Goal: Information Seeking & Learning: Learn about a topic

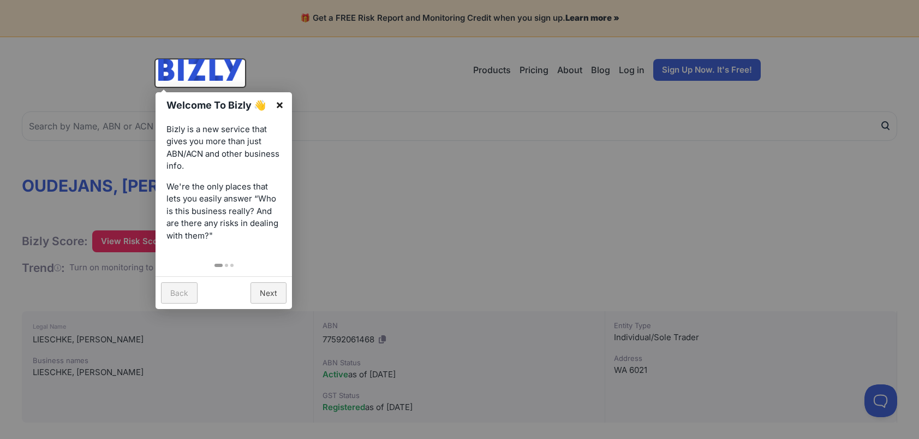
click at [278, 105] on link "×" at bounding box center [280, 104] width 25 height 25
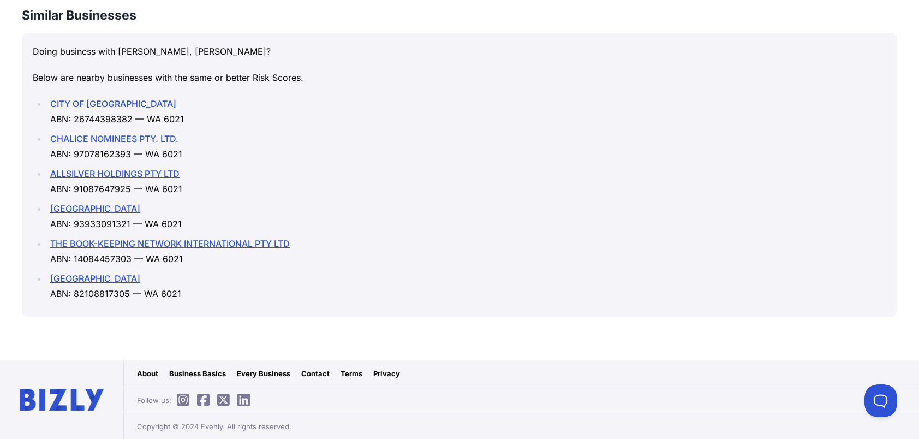
scroll to position [1747, 0]
click at [140, 278] on link "TAKARI PRIMARY SCHOOL" at bounding box center [95, 278] width 90 height 11
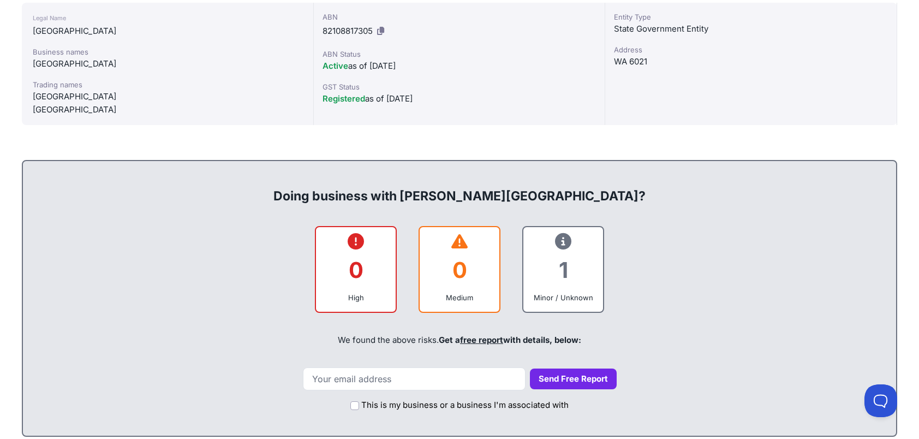
scroll to position [328, 0]
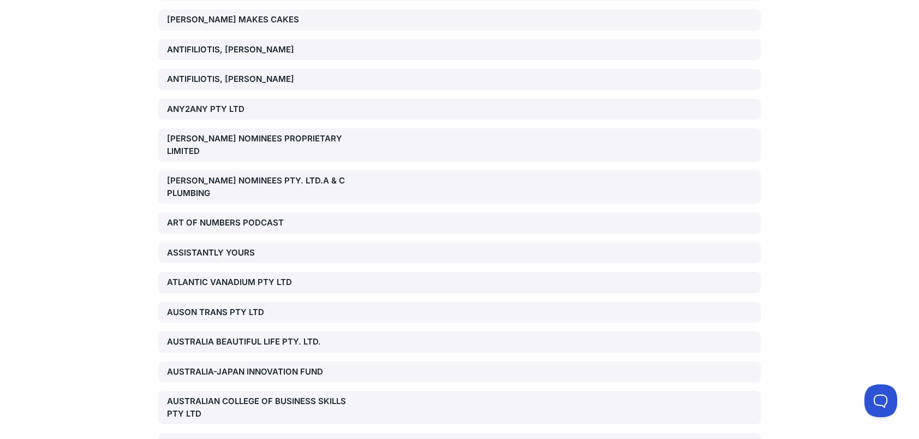
scroll to position [1583, 0]
